Goal: Navigation & Orientation: Find specific page/section

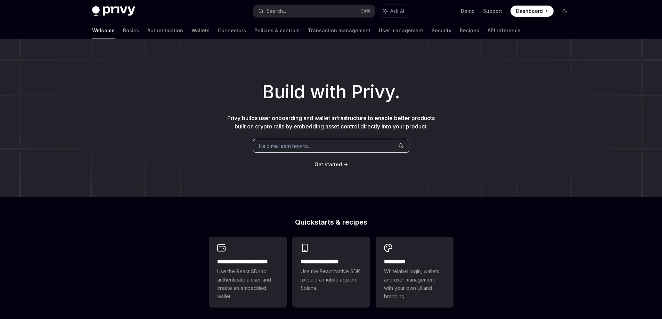
click at [147, 64] on div "Build with Privy. Privy builds user onboarding and wallet infrastructure to ena…" at bounding box center [331, 118] width 662 height 158
click at [218, 30] on link "Connectors" at bounding box center [232, 30] width 28 height 17
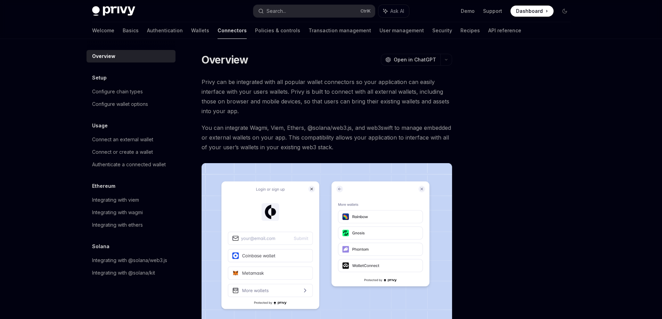
click at [105, 6] on div "Privy Docs home page Search... Ctrl K Ask AI Demo Support Dashboard Dashboard S…" at bounding box center [331, 11] width 478 height 22
click at [117, 7] on img at bounding box center [113, 11] width 43 height 10
type textarea "*"
